Goal: Find specific page/section: Find specific page/section

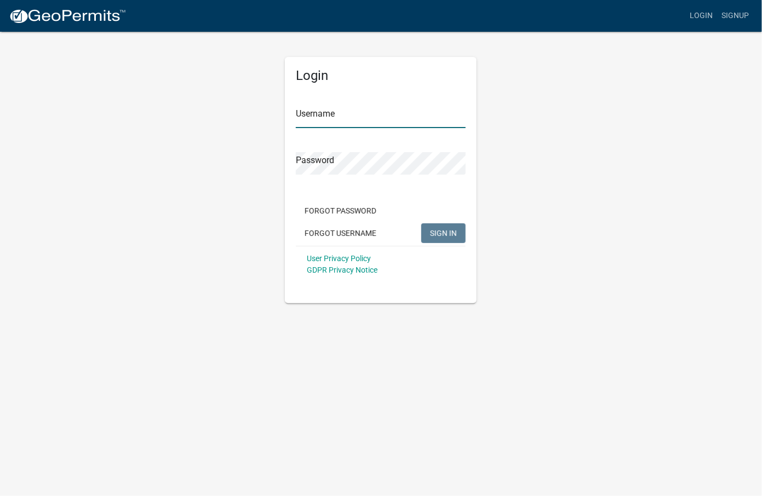
type input "[PERSON_NAME][EMAIL_ADDRESS][PERSON_NAME][DOMAIN_NAME]"
click at [442, 226] on button "SIGN IN" at bounding box center [443, 233] width 44 height 20
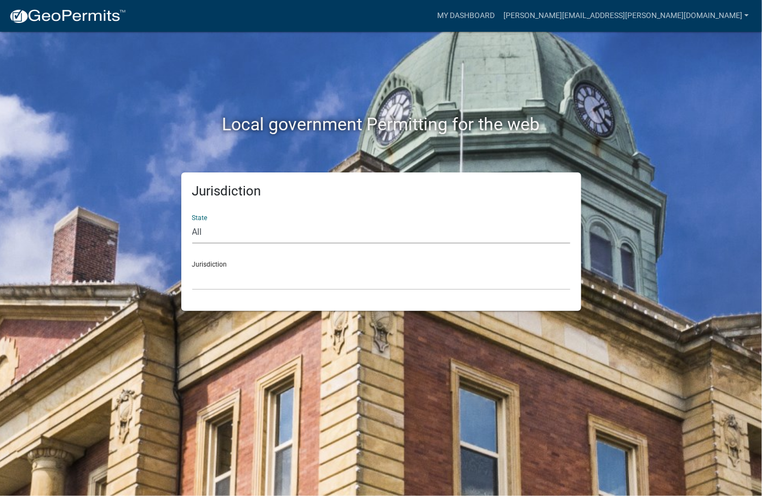
click at [267, 229] on select "All [US_STATE] [US_STATE] [US_STATE] [US_STATE] [US_STATE] [US_STATE] [US_STATE…" at bounding box center [381, 232] width 378 height 22
select select "[US_STATE]"
click at [192, 221] on select "All [US_STATE] [US_STATE] [US_STATE] [US_STATE] [US_STATE] [US_STATE] [US_STATE…" at bounding box center [381, 232] width 378 height 22
click at [244, 260] on div "Jurisdiction [GEOGRAPHIC_DATA], [US_STATE] [GEOGRAPHIC_DATA], [US_STATE] [GEOGR…" at bounding box center [381, 271] width 378 height 38
click at [244, 273] on select "[GEOGRAPHIC_DATA], [US_STATE] [GEOGRAPHIC_DATA], [US_STATE] [GEOGRAPHIC_DATA], …" at bounding box center [381, 279] width 378 height 22
